Goal: Find contact information: Find contact information

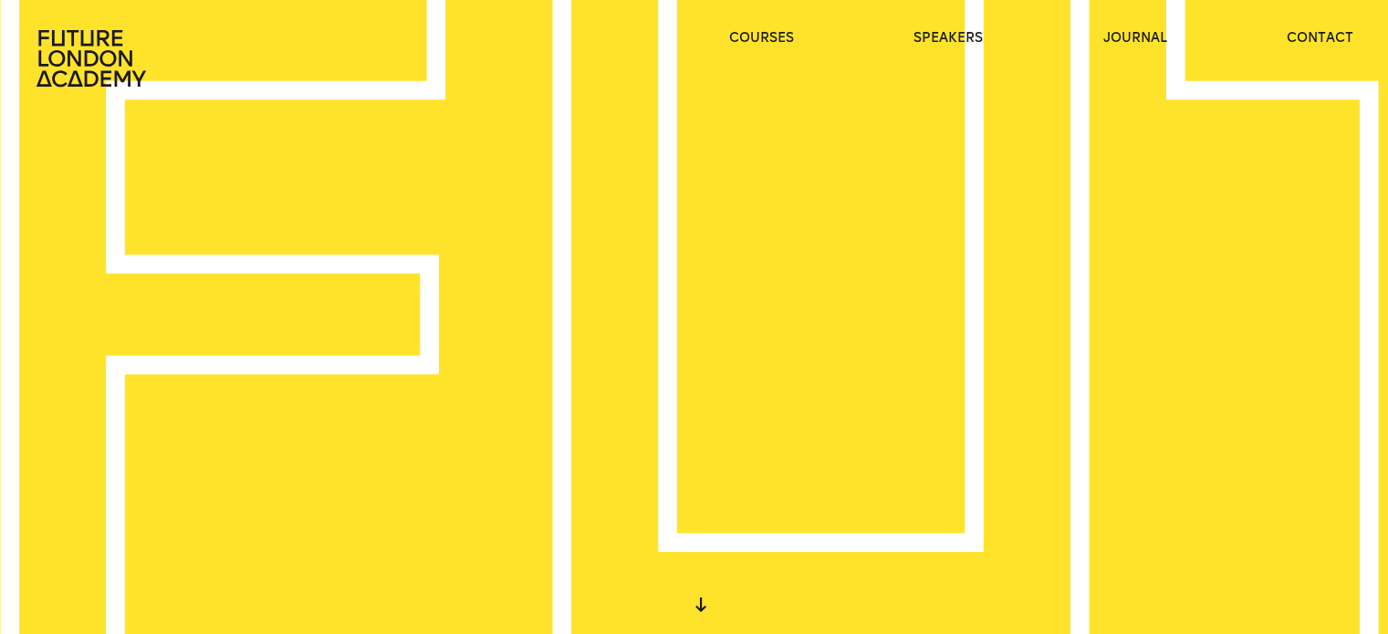
click at [1304, 26] on header "courses speakers journal contact" at bounding box center [694, 44] width 1388 height 88
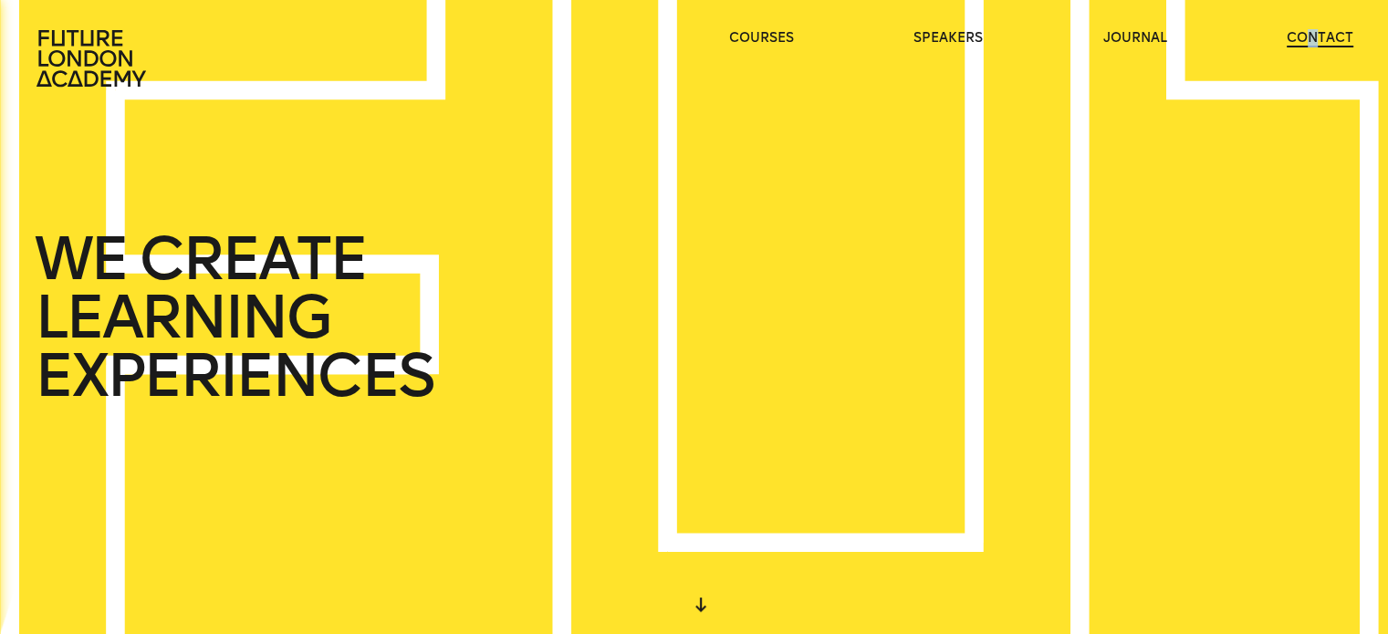
drag, startPoint x: 1305, startPoint y: 48, endPoint x: 1318, endPoint y: 36, distance: 18.1
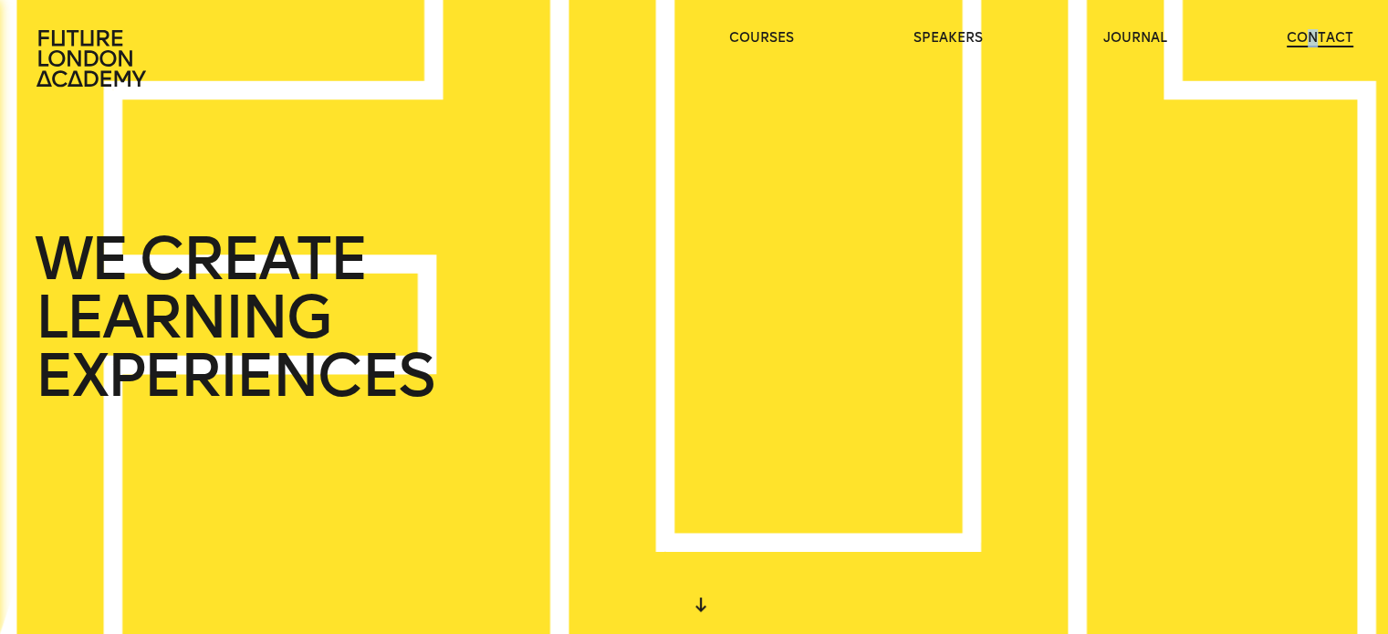
click at [1318, 36] on ul "courses speakers journal contact" at bounding box center [1041, 58] width 624 height 58
click at [1318, 36] on link "contact" at bounding box center [1320, 38] width 67 height 18
